Goal: Find specific page/section: Find specific page/section

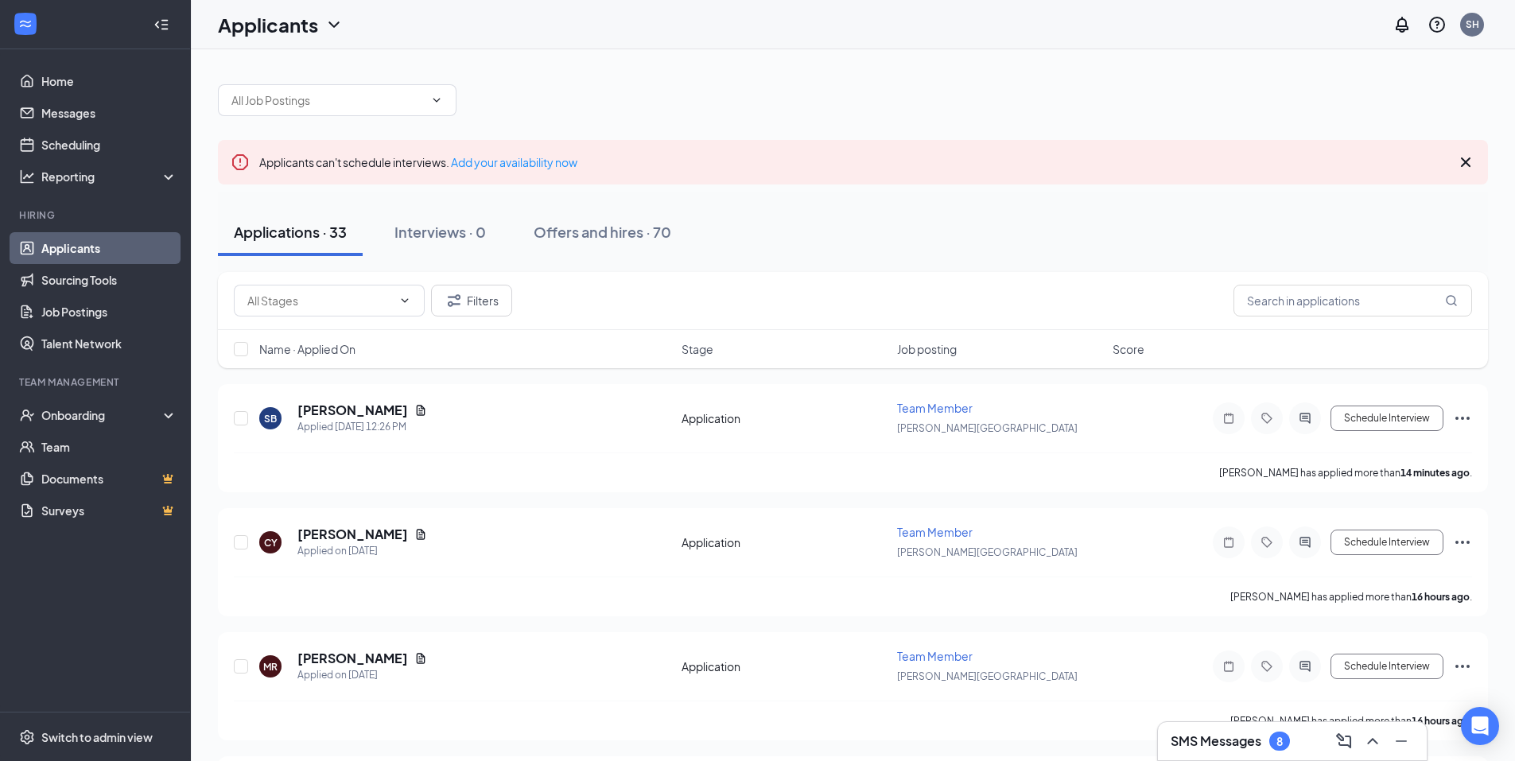
click at [87, 243] on link "Applicants" at bounding box center [109, 248] width 136 height 32
drag, startPoint x: 289, startPoint y: 249, endPoint x: 279, endPoint y: 271, distance: 24.2
click at [289, 249] on button "Applications · 33" at bounding box center [290, 232] width 145 height 48
click at [1309, 306] on input "text" at bounding box center [1353, 301] width 239 height 32
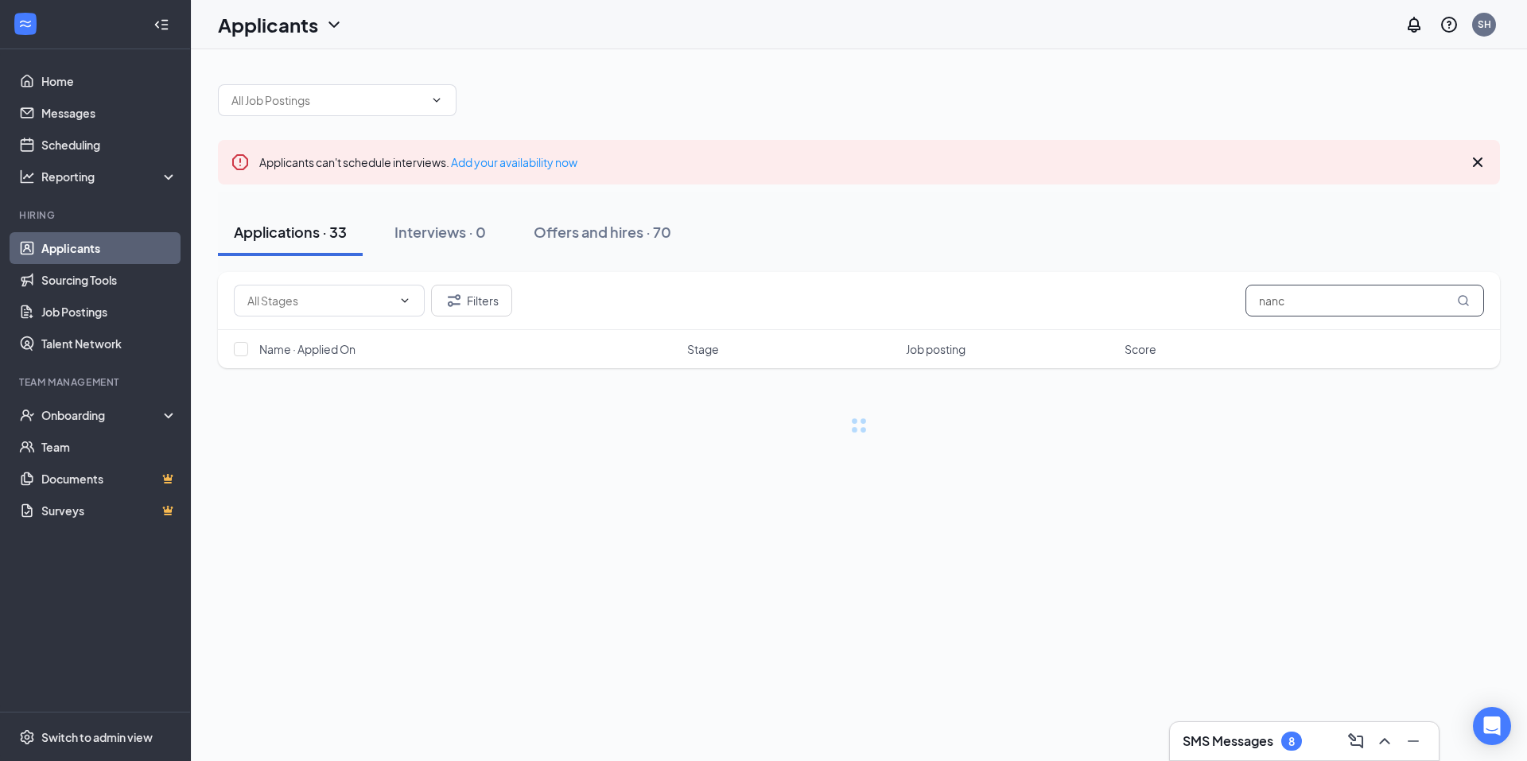
type input "[PERSON_NAME]"
click at [1192, 307] on div "Filters [PERSON_NAME]" at bounding box center [859, 301] width 1250 height 32
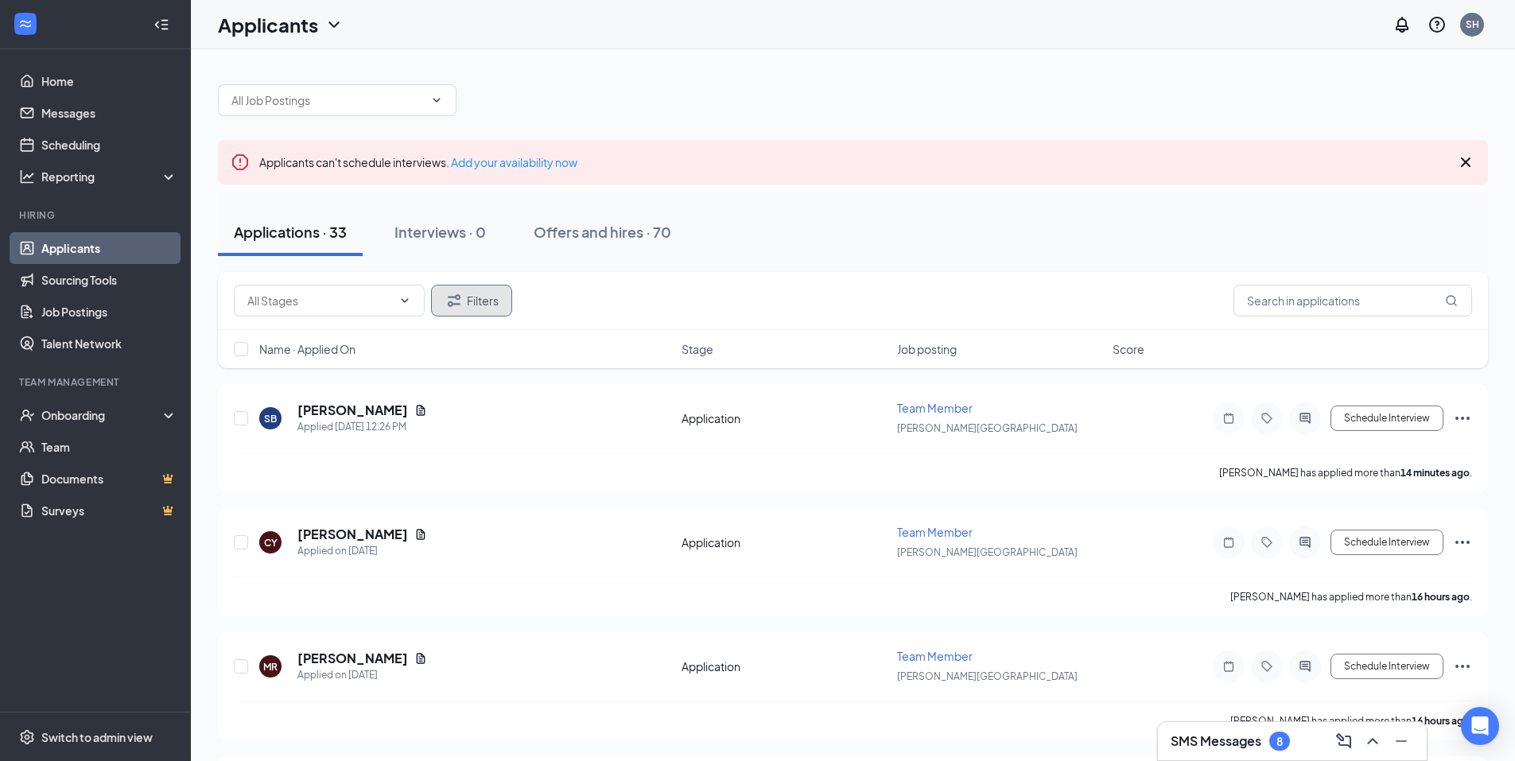
click at [484, 304] on button "Filters" at bounding box center [471, 301] width 81 height 32
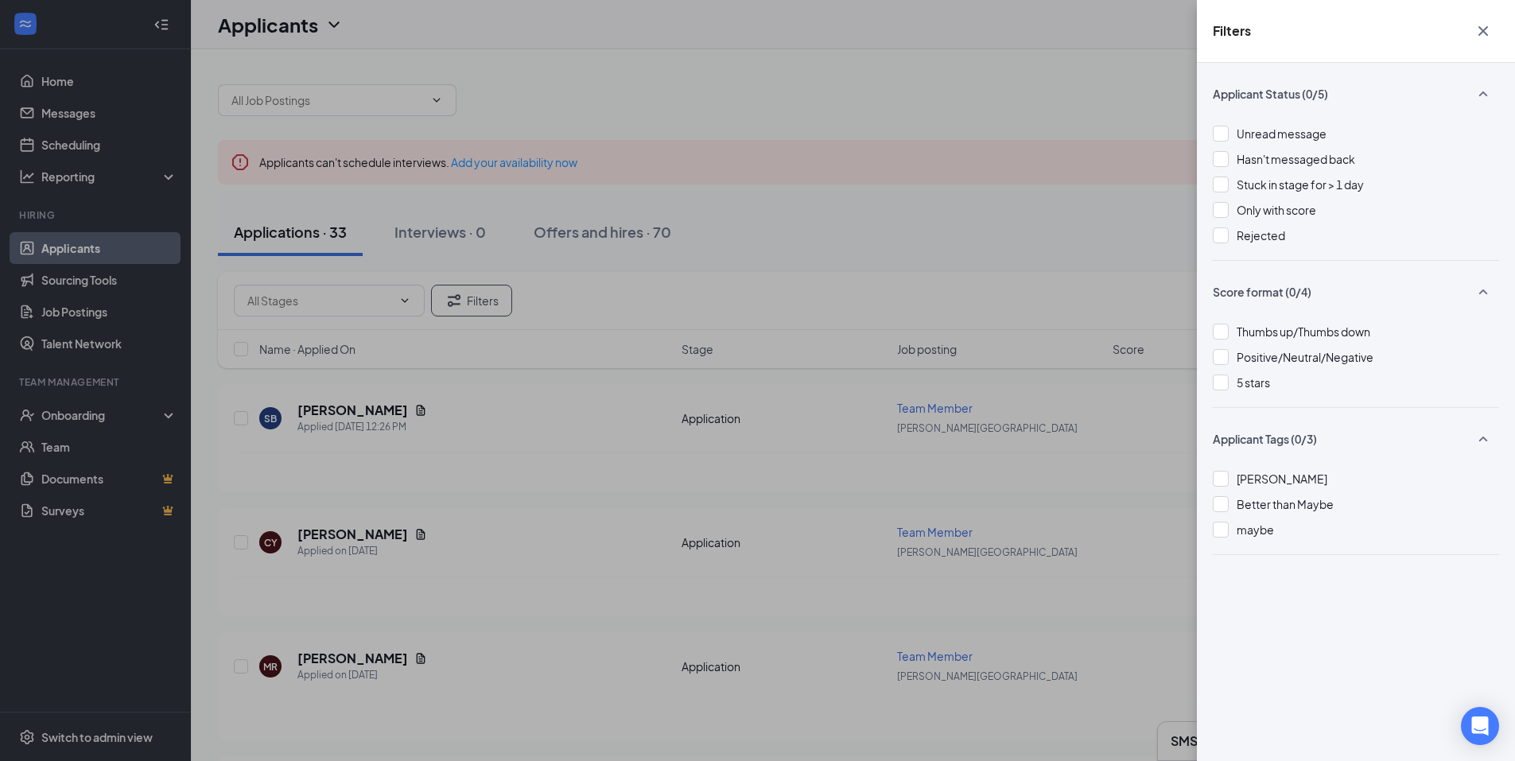
click at [658, 23] on div "Filters Applicant Status (0/5) Unread message Hasn't messaged back Stuck in sta…" at bounding box center [757, 380] width 1515 height 761
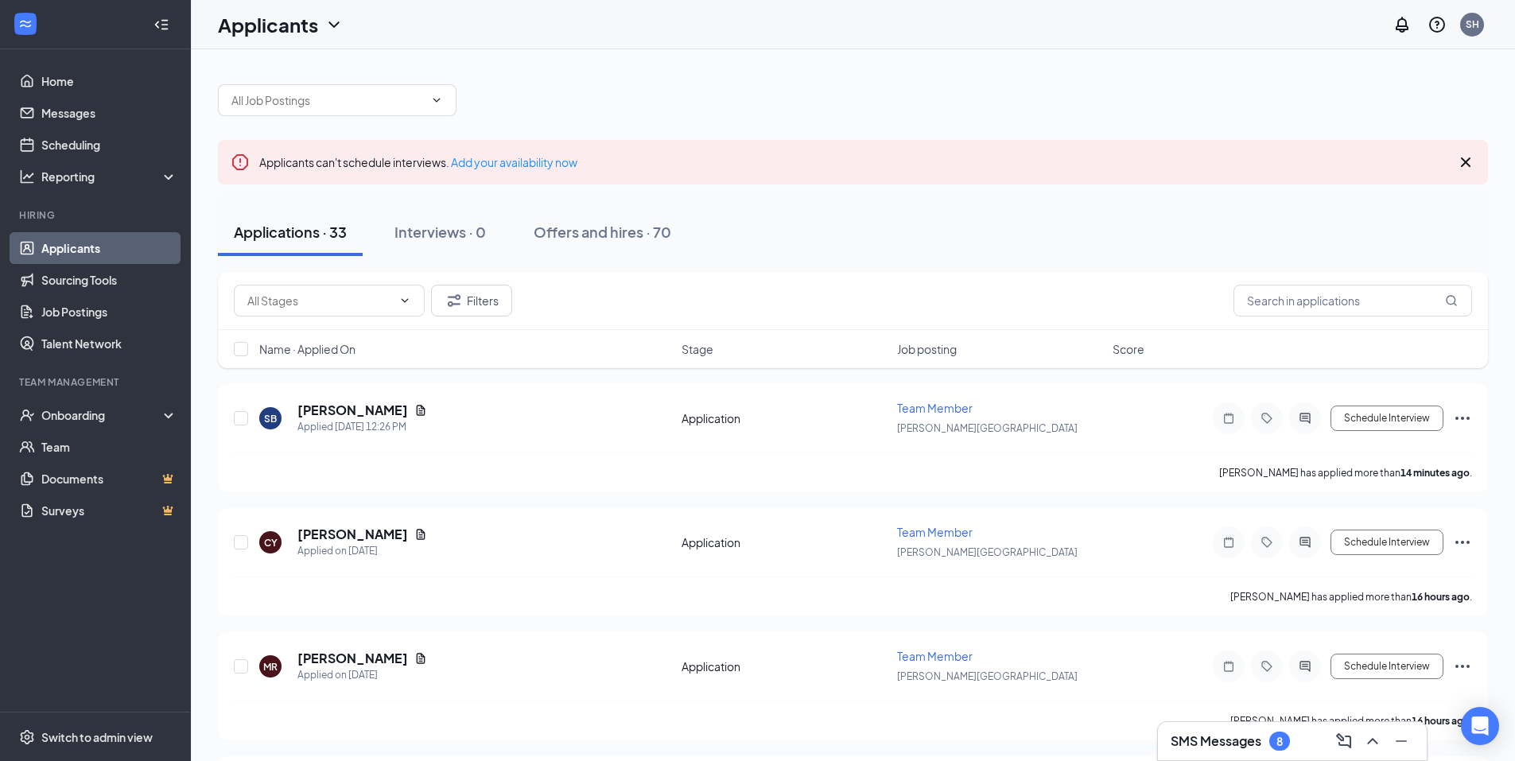
click at [1285, 742] on div "8" at bounding box center [1279, 741] width 21 height 19
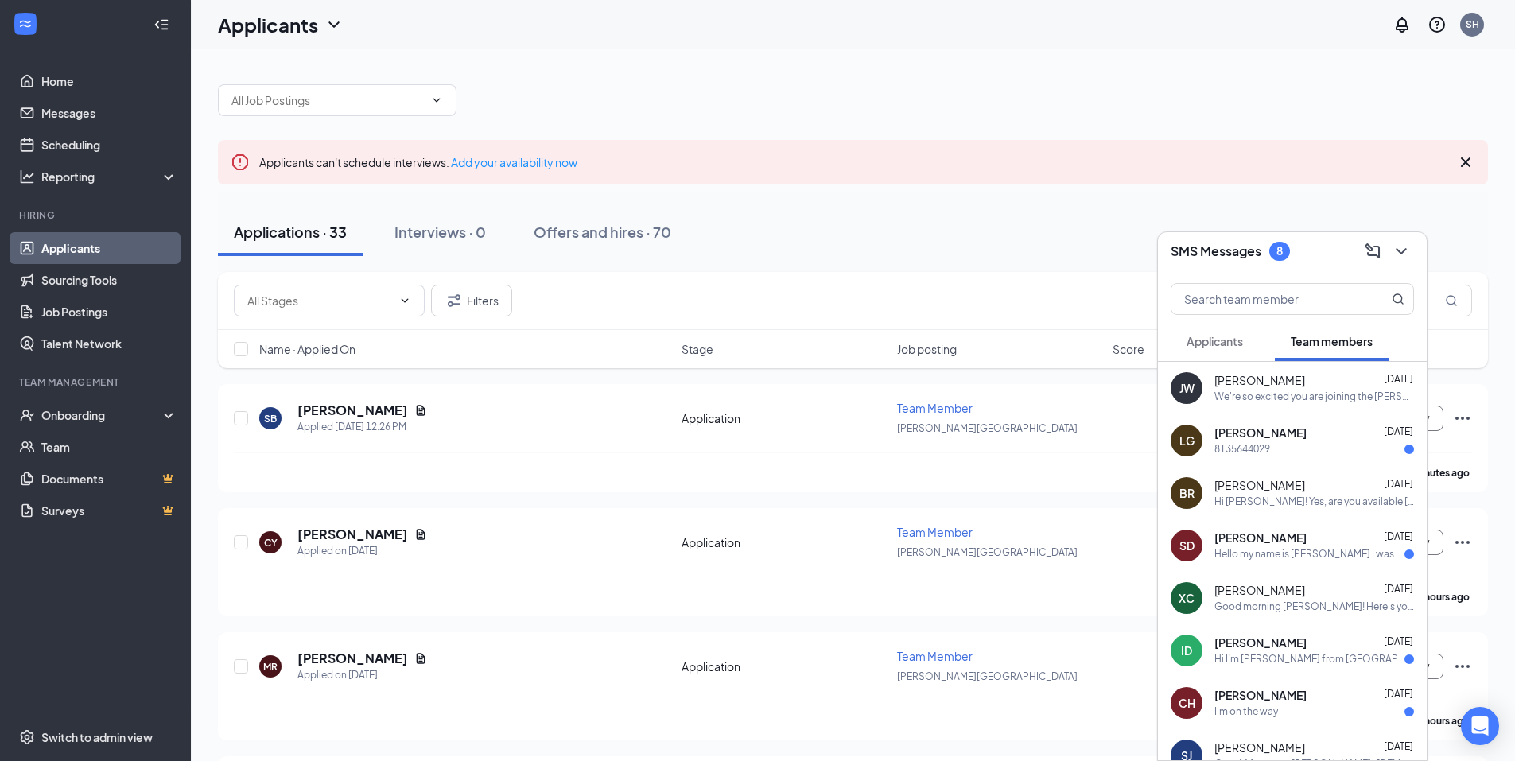
click at [1217, 345] on span "Applicants" at bounding box center [1215, 341] width 56 height 14
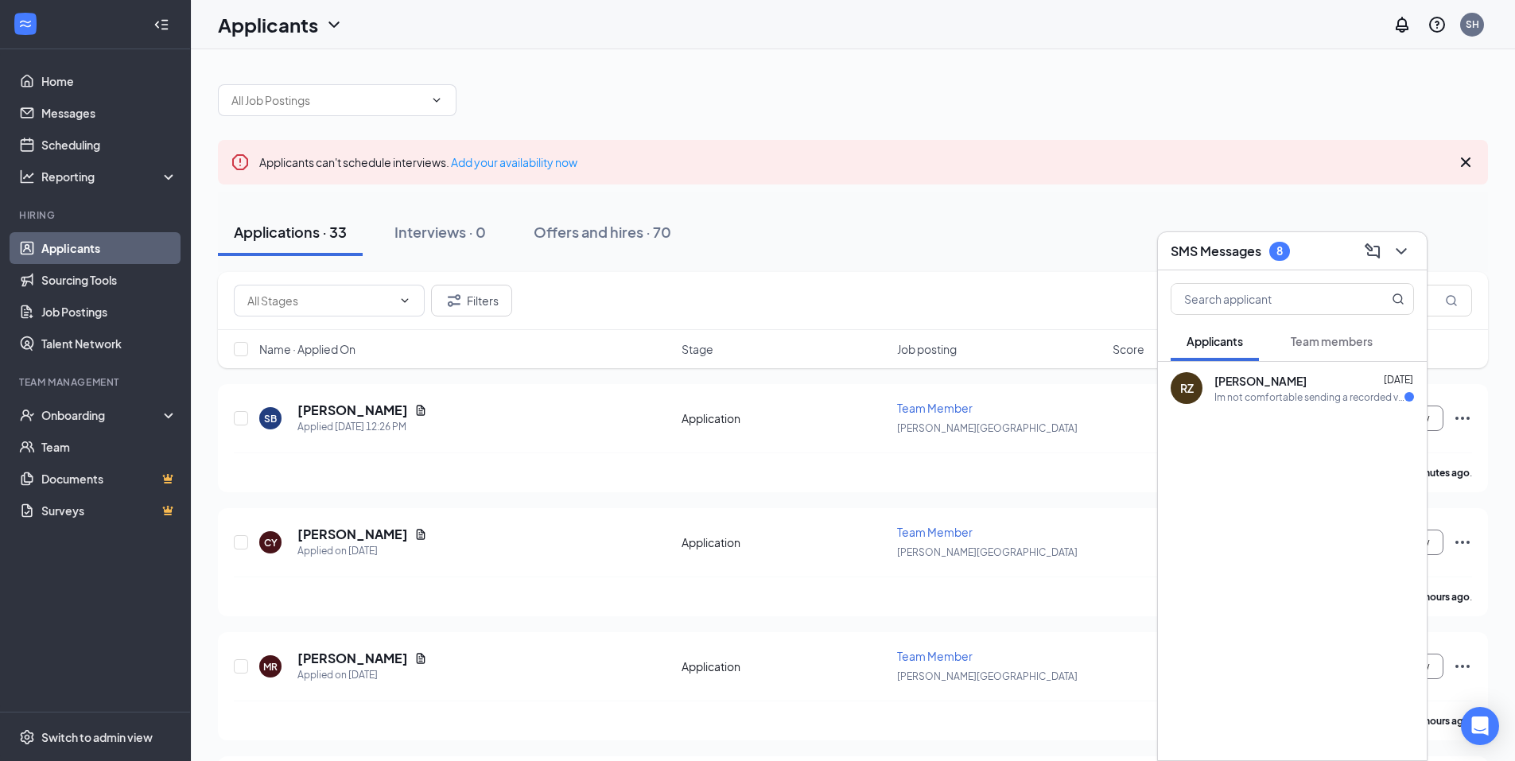
click at [1076, 78] on div at bounding box center [853, 92] width 1270 height 48
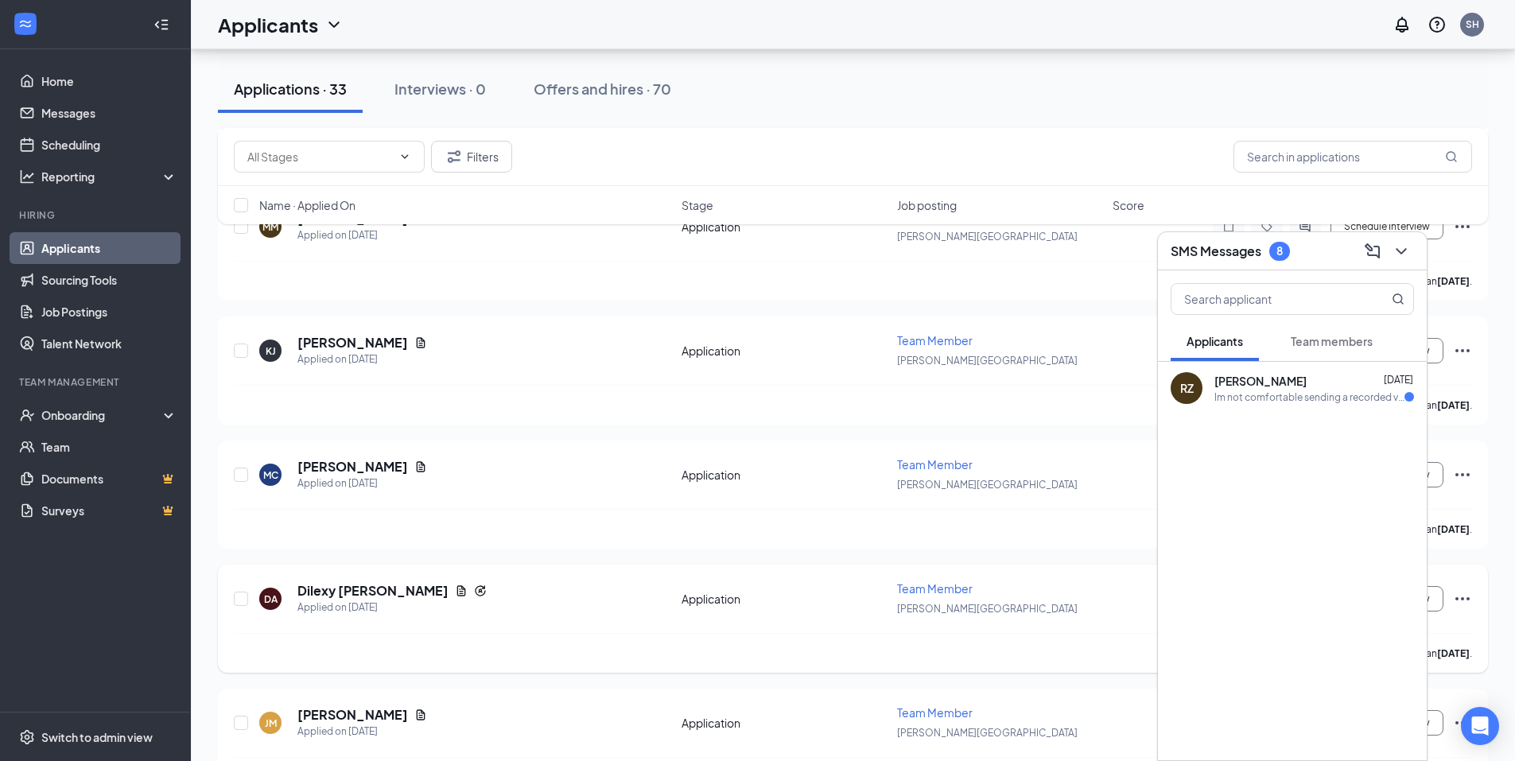
scroll to position [2863, 0]
